Goal: Find contact information: Find contact information

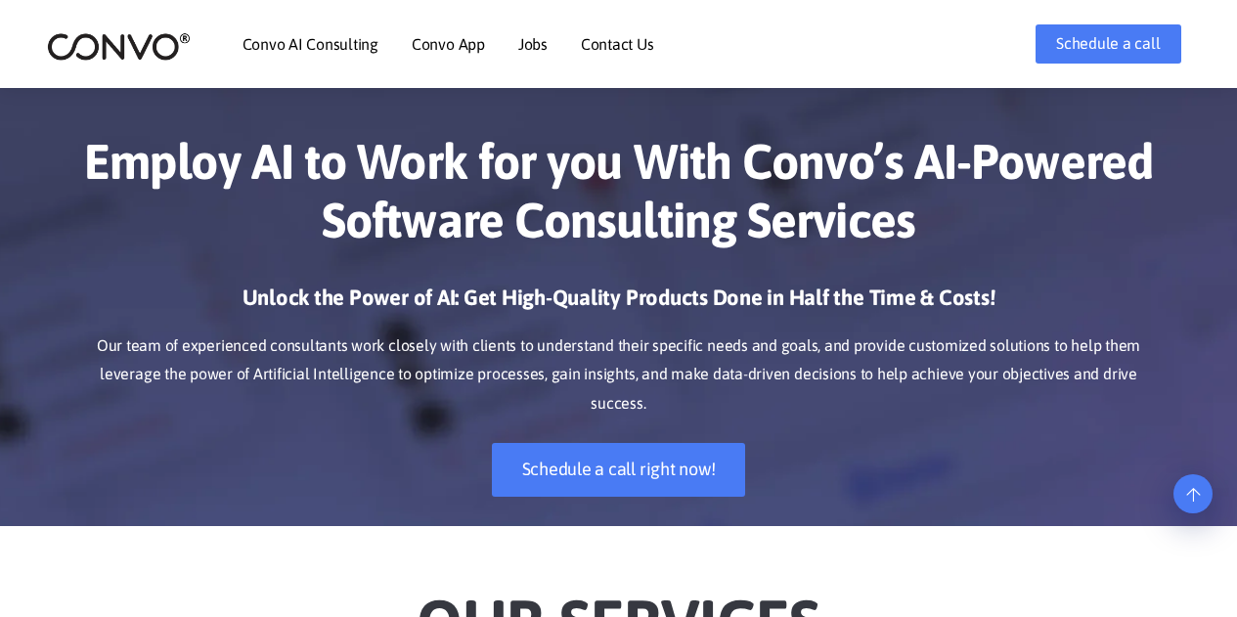
scroll to position [454, 0]
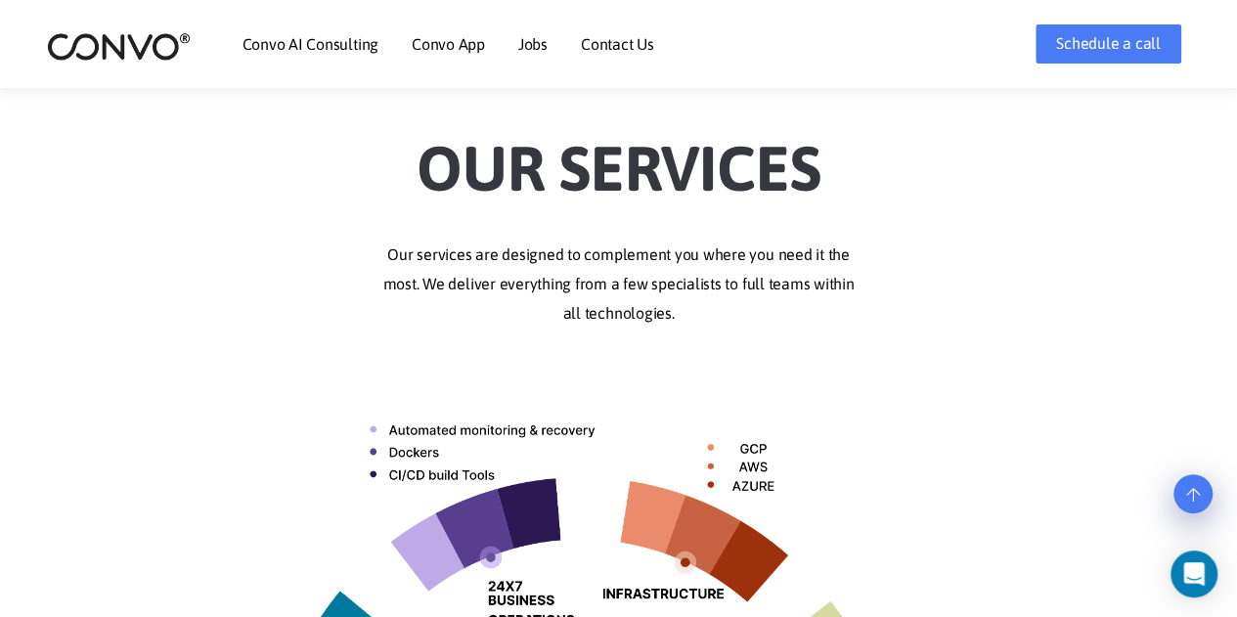
click at [619, 44] on link "Contact Us" at bounding box center [617, 44] width 73 height 16
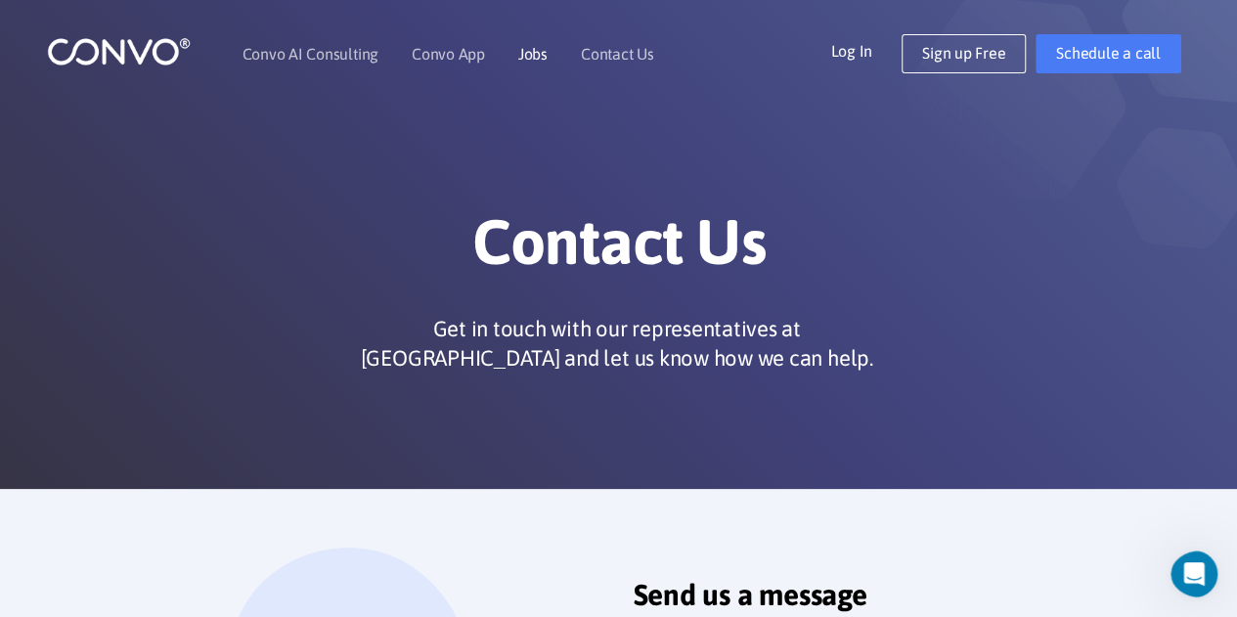
click at [534, 52] on link "Jobs" at bounding box center [532, 54] width 29 height 16
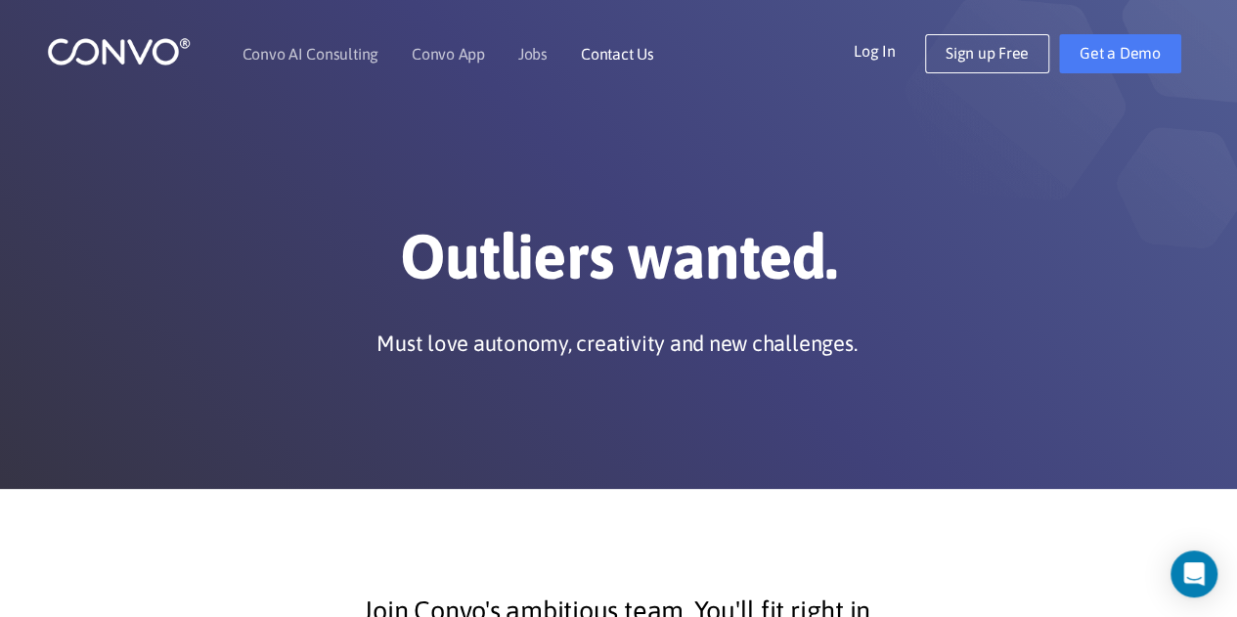
click at [627, 50] on link "Contact Us" at bounding box center [617, 54] width 73 height 16
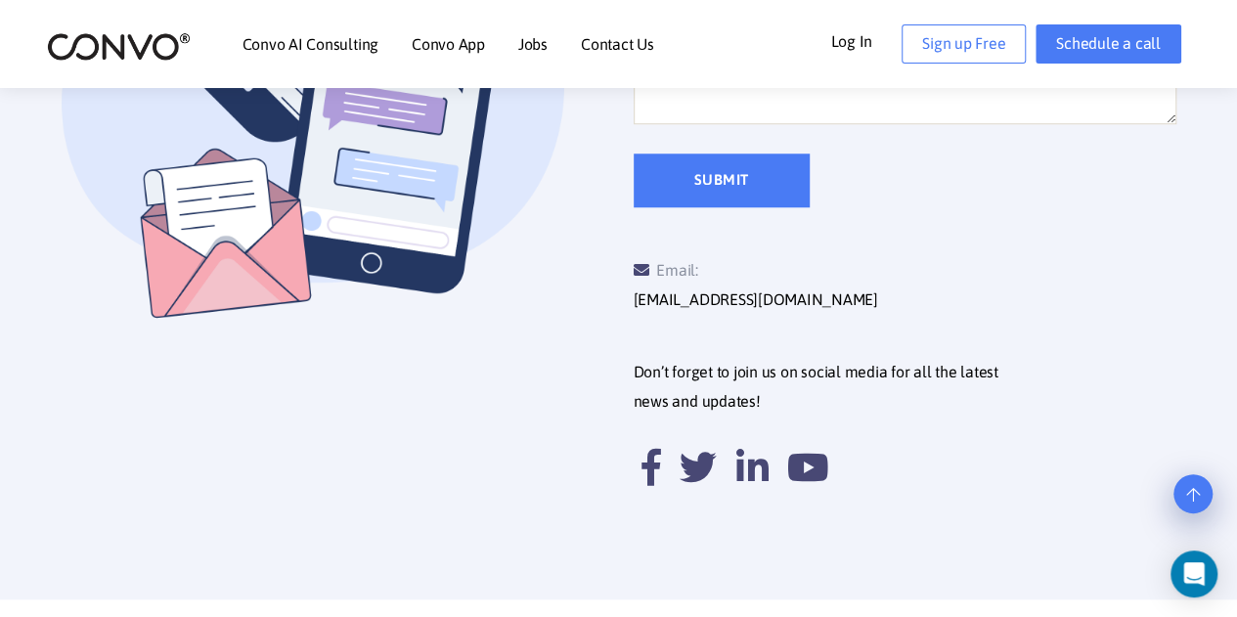
scroll to position [771, 0]
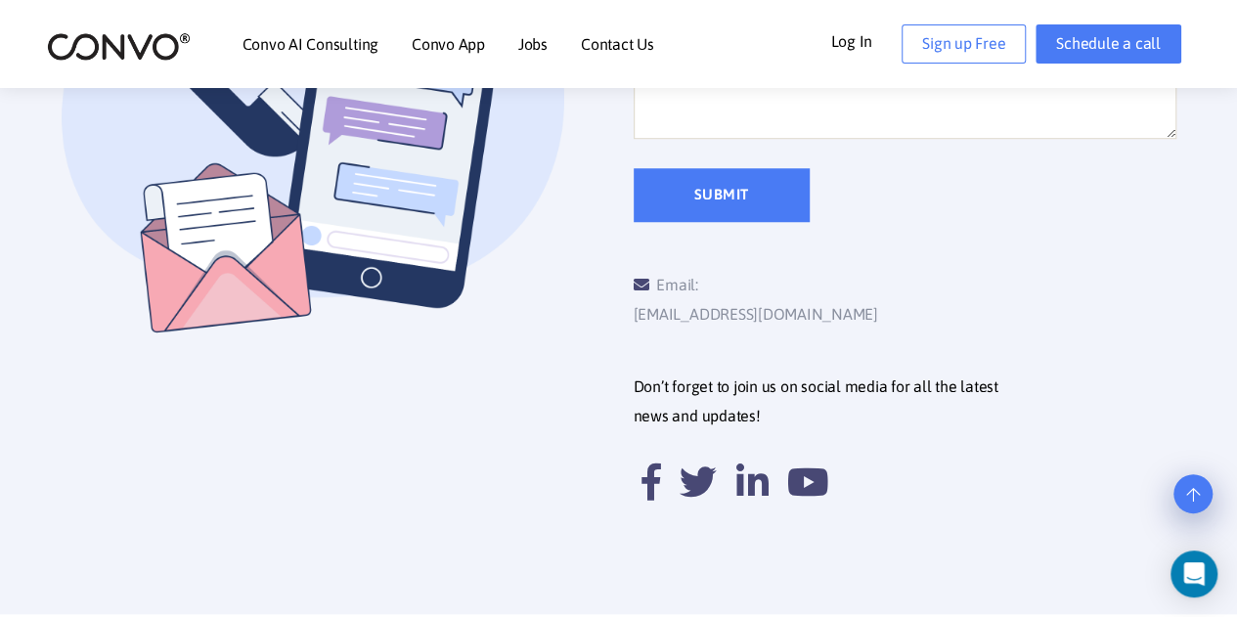
click at [706, 300] on link "[EMAIL_ADDRESS][DOMAIN_NAME]" at bounding box center [756, 314] width 245 height 29
drag, startPoint x: 880, startPoint y: 276, endPoint x: 712, endPoint y: 296, distance: 169.5
click at [712, 296] on div "Email: support@convo.com" at bounding box center [770, 300] width 272 height 59
copy link "upport@convo.com"
